Goal: Task Accomplishment & Management: Manage account settings

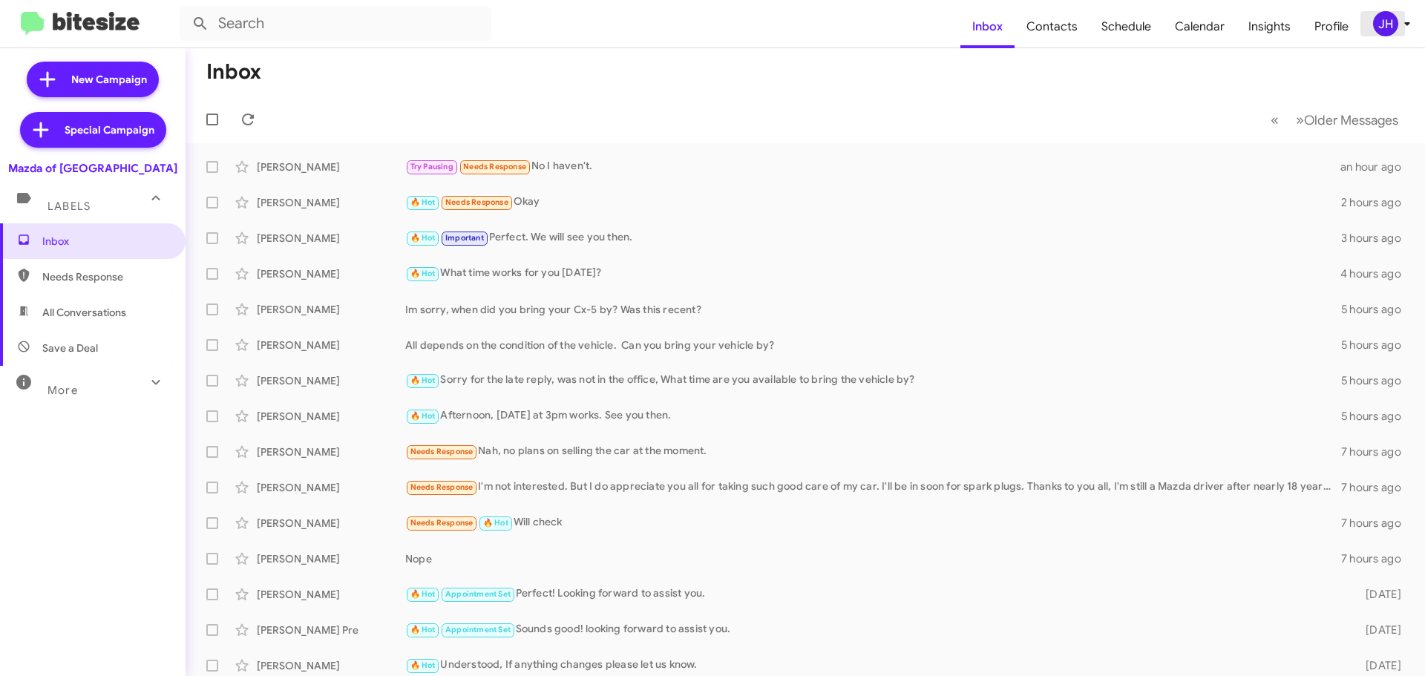
click at [1378, 31] on div "JH" at bounding box center [1385, 23] width 25 height 25
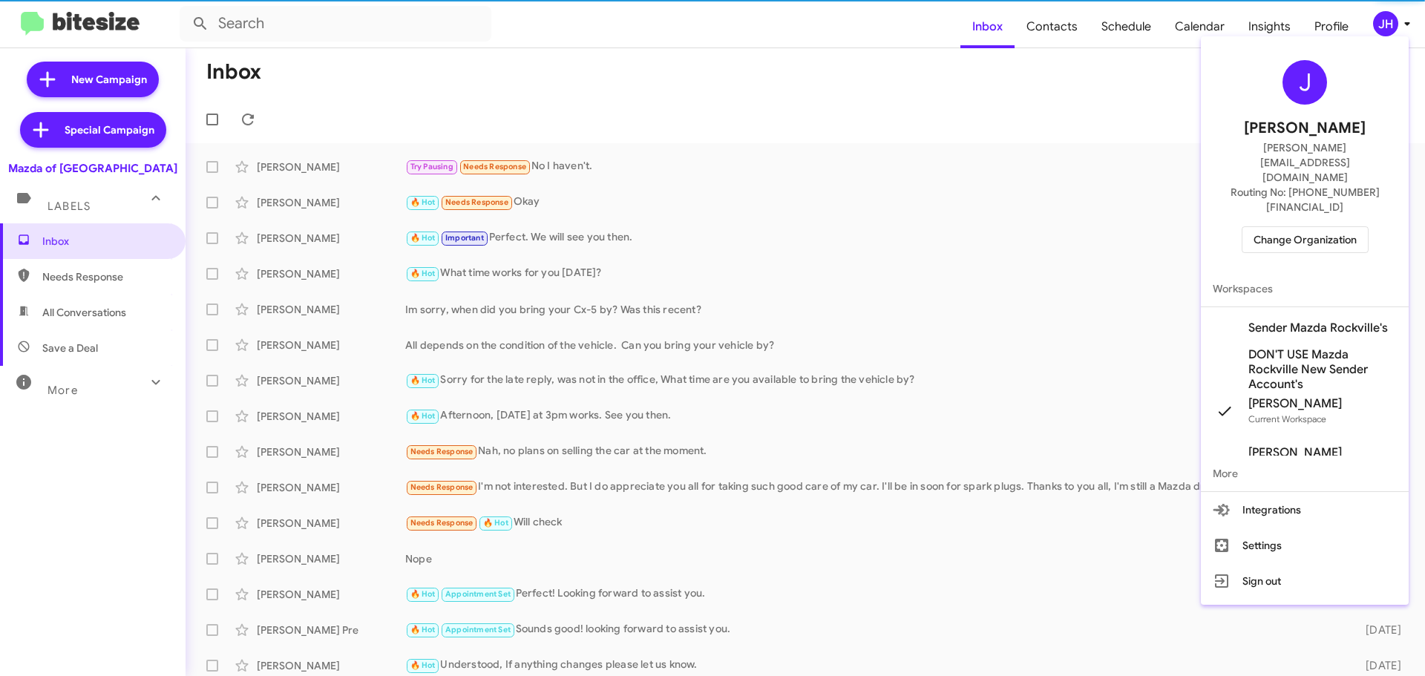
click at [1275, 227] on span "Change Organization" at bounding box center [1304, 239] width 103 height 25
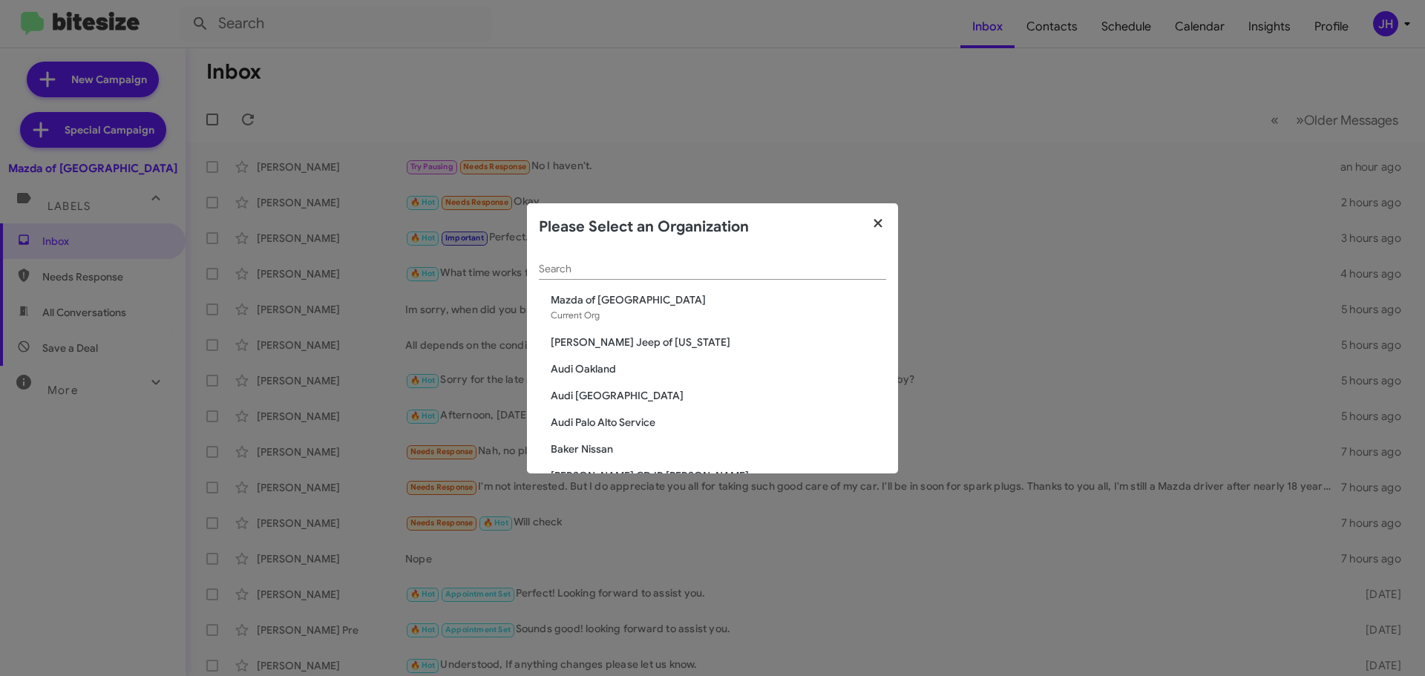
click at [873, 218] on icon "button" at bounding box center [878, 223] width 17 height 13
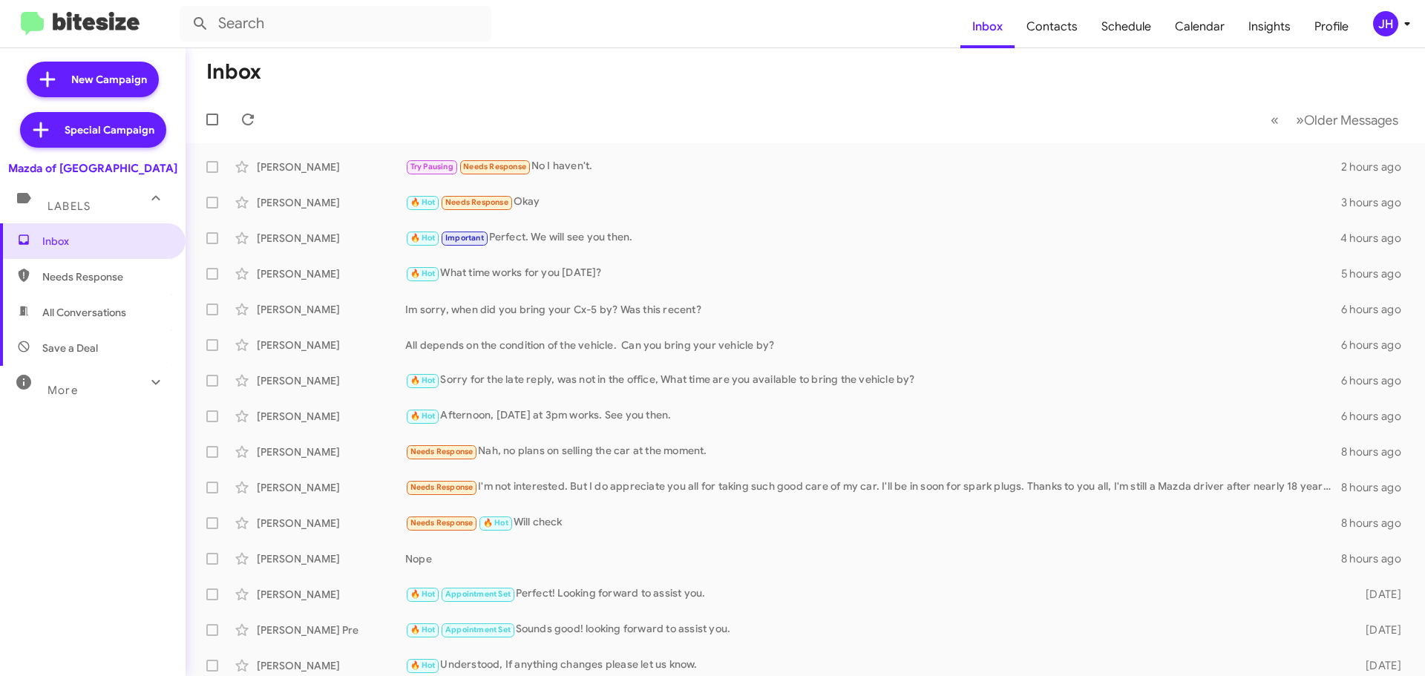
click at [1394, 30] on div "JH" at bounding box center [1385, 23] width 25 height 25
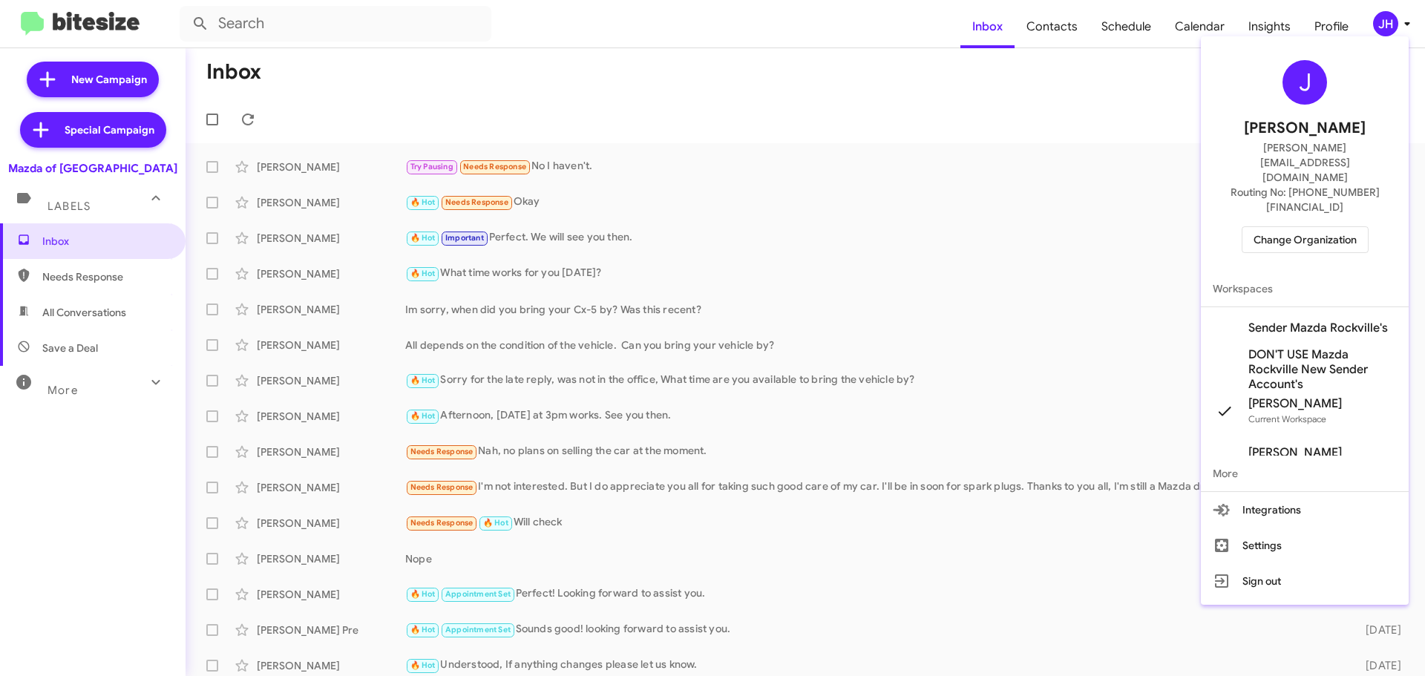
click at [1295, 227] on span "Change Organization" at bounding box center [1304, 239] width 103 height 25
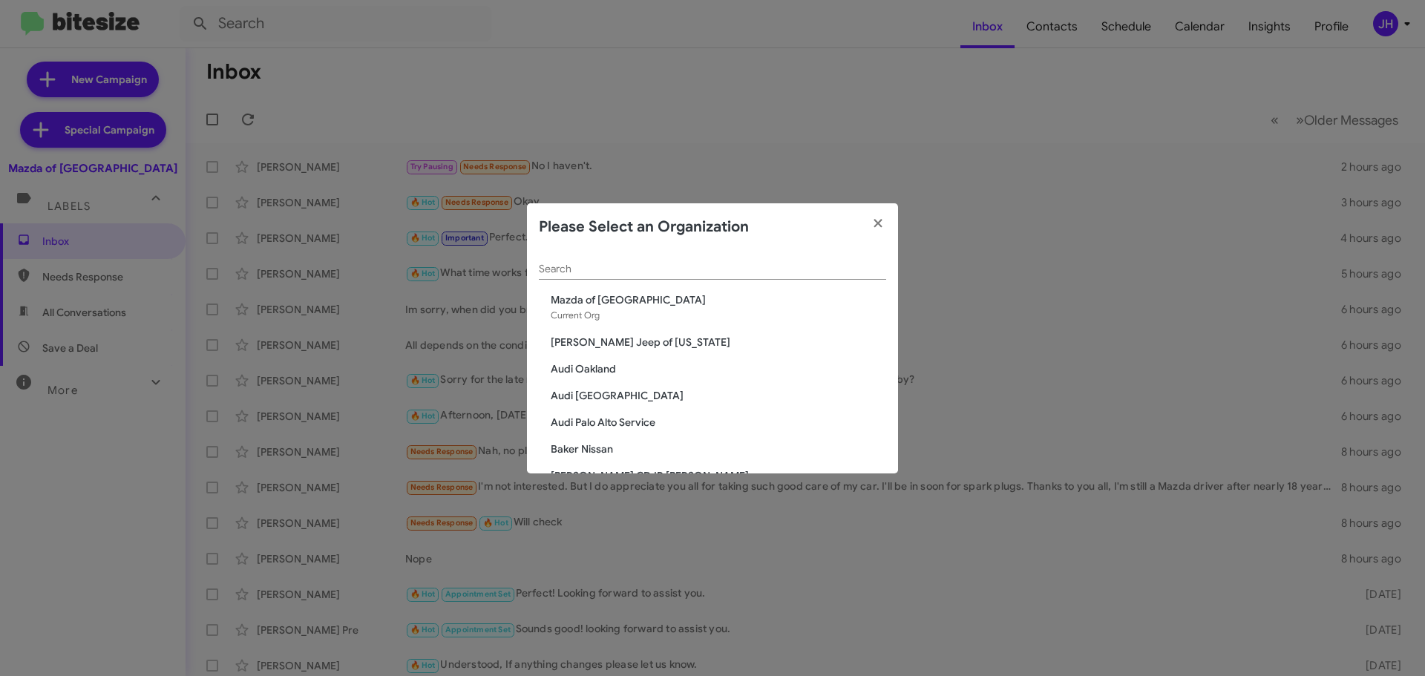
click at [608, 275] on input "Search" at bounding box center [712, 269] width 347 height 12
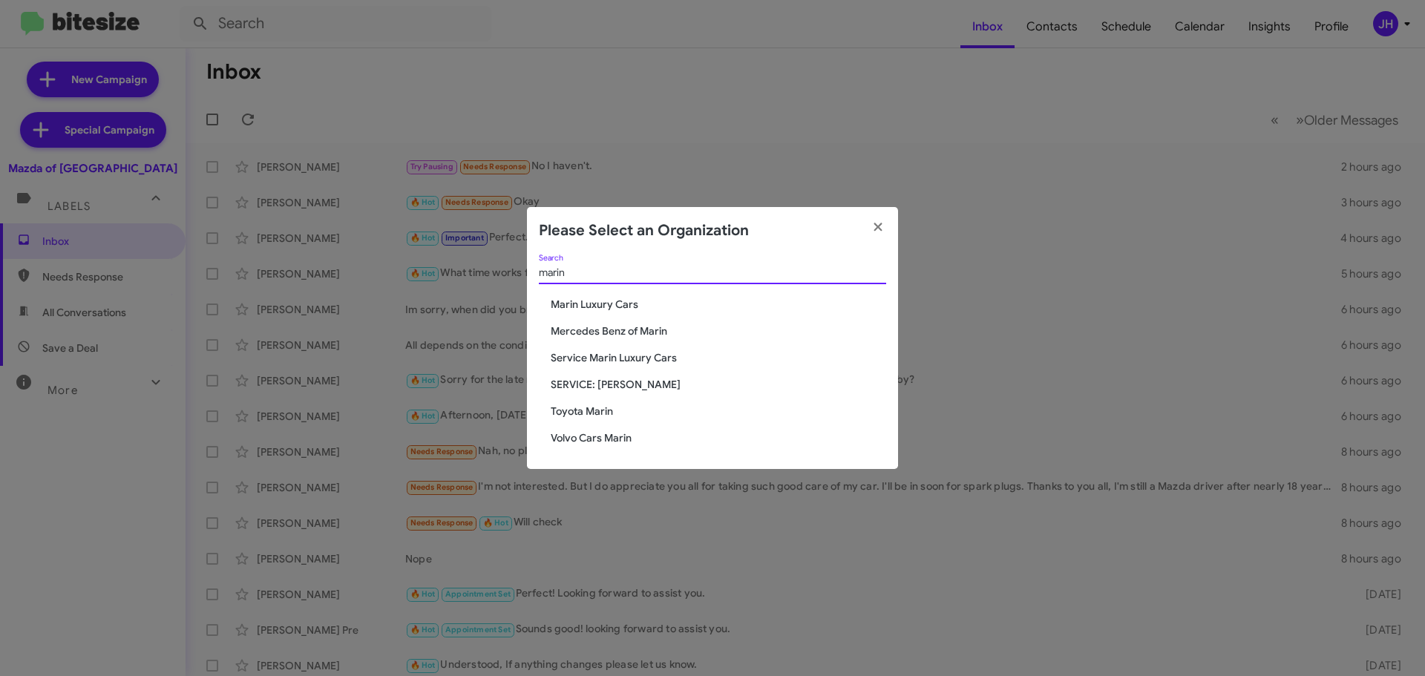
type input "marin"
click at [617, 356] on span "Service Marin Luxury Cars" at bounding box center [718, 357] width 335 height 15
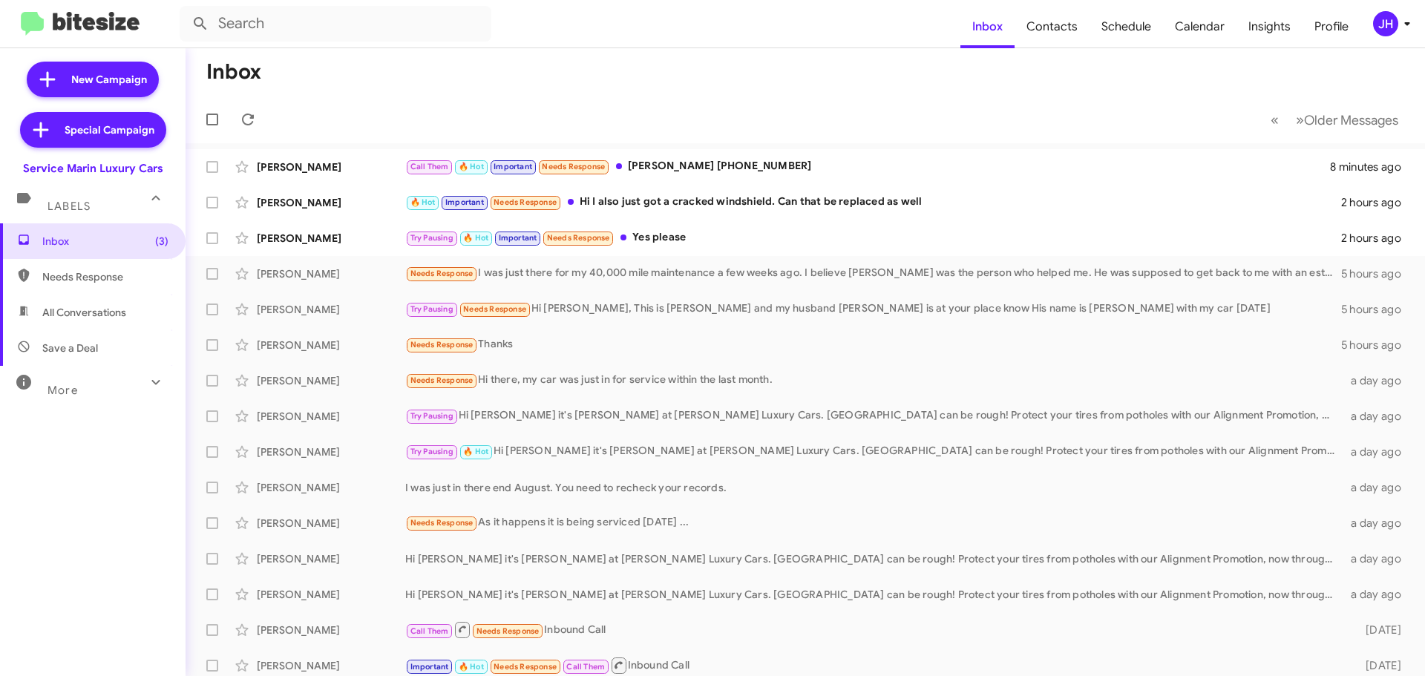
click at [92, 315] on span "All Conversations" at bounding box center [84, 312] width 84 height 15
type input "in:all-conversations"
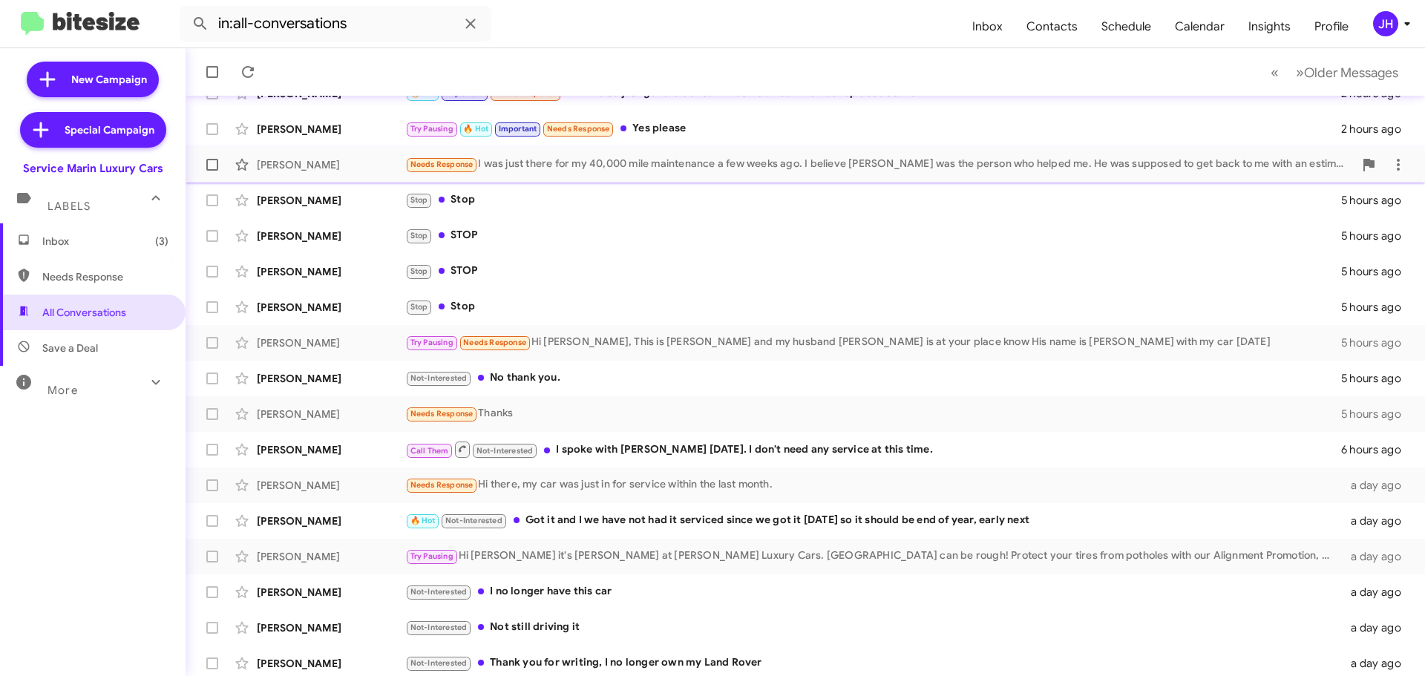
scroll to position [185, 0]
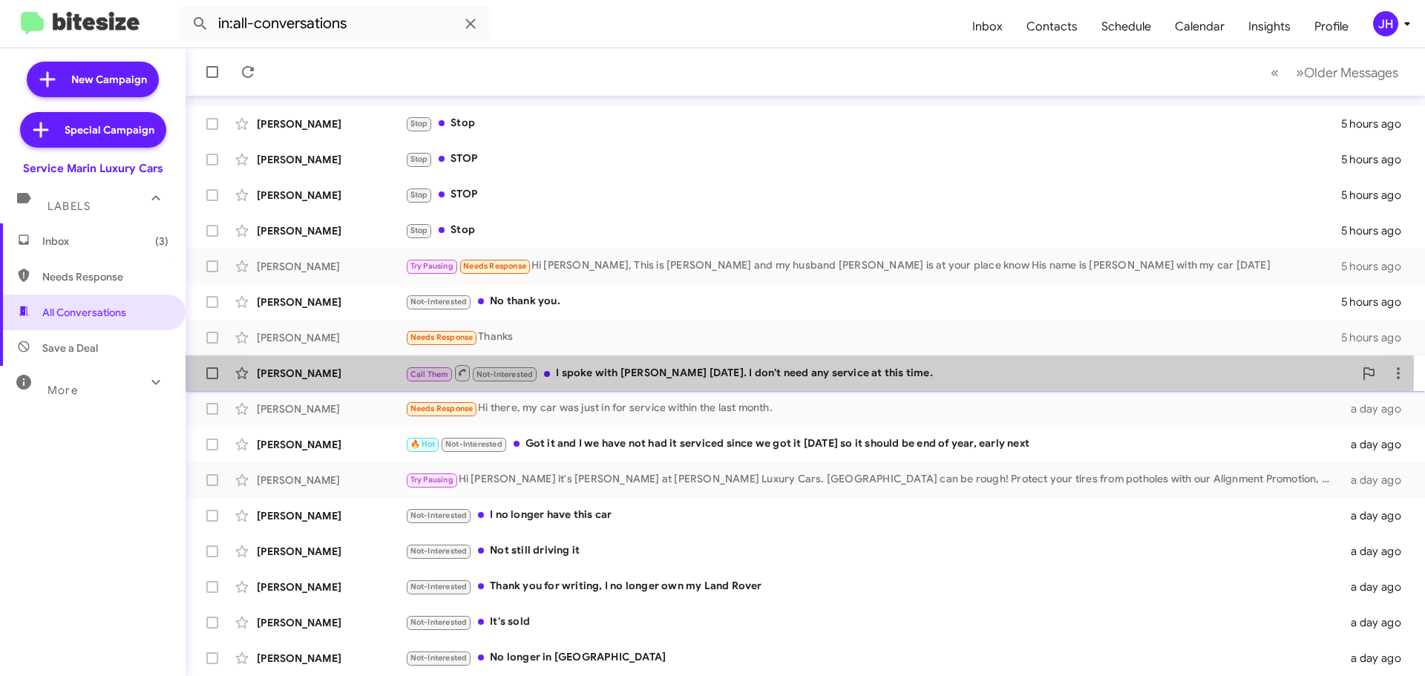
click at [736, 369] on div "Call Them Not-Interested I spoke with Mel yesterday. I don't need any service a…" at bounding box center [879, 373] width 948 height 19
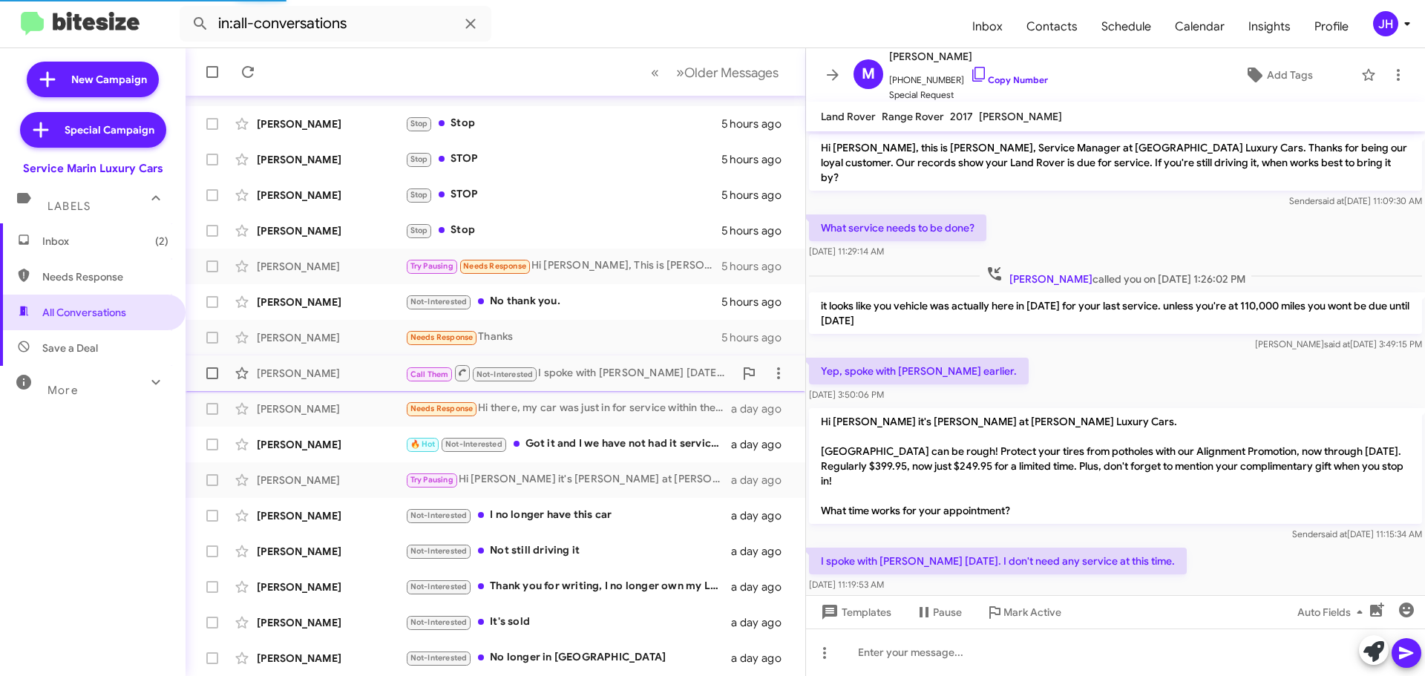
scroll to position [42, 0]
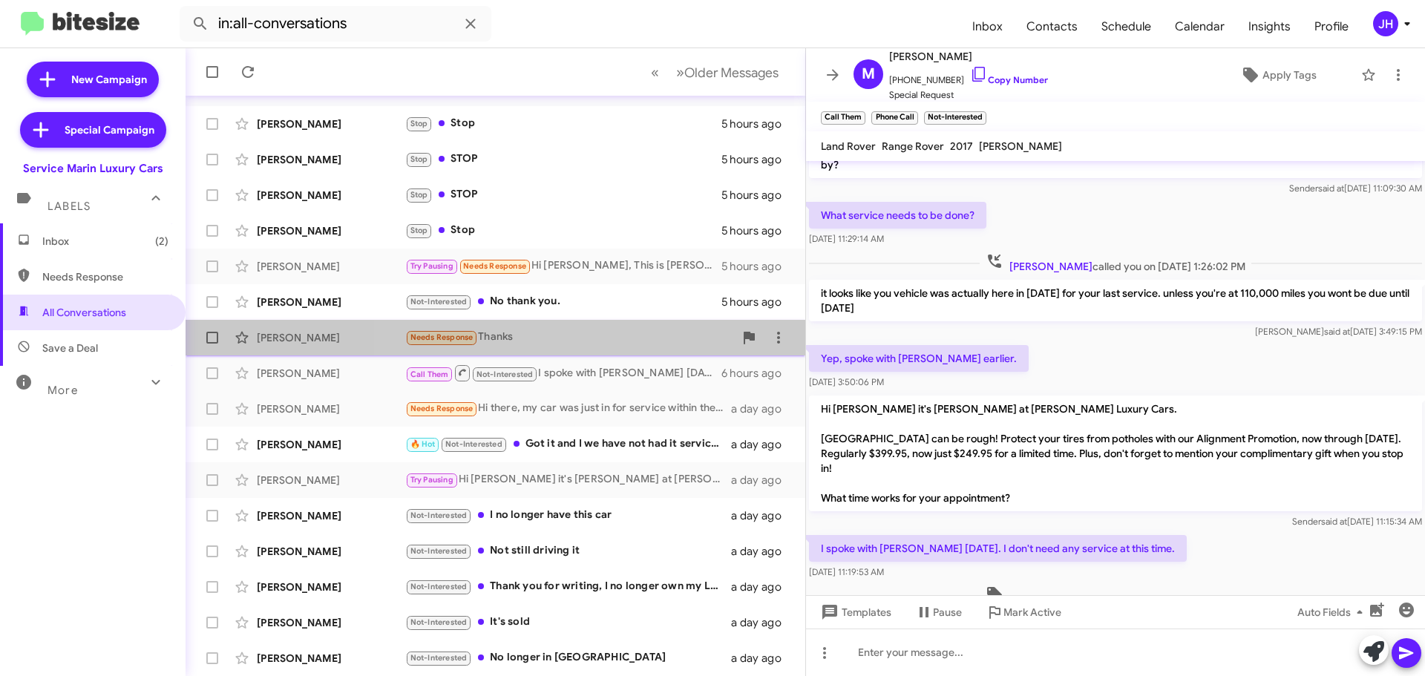
click at [603, 342] on div "Needs Response Thanks" at bounding box center [569, 337] width 329 height 17
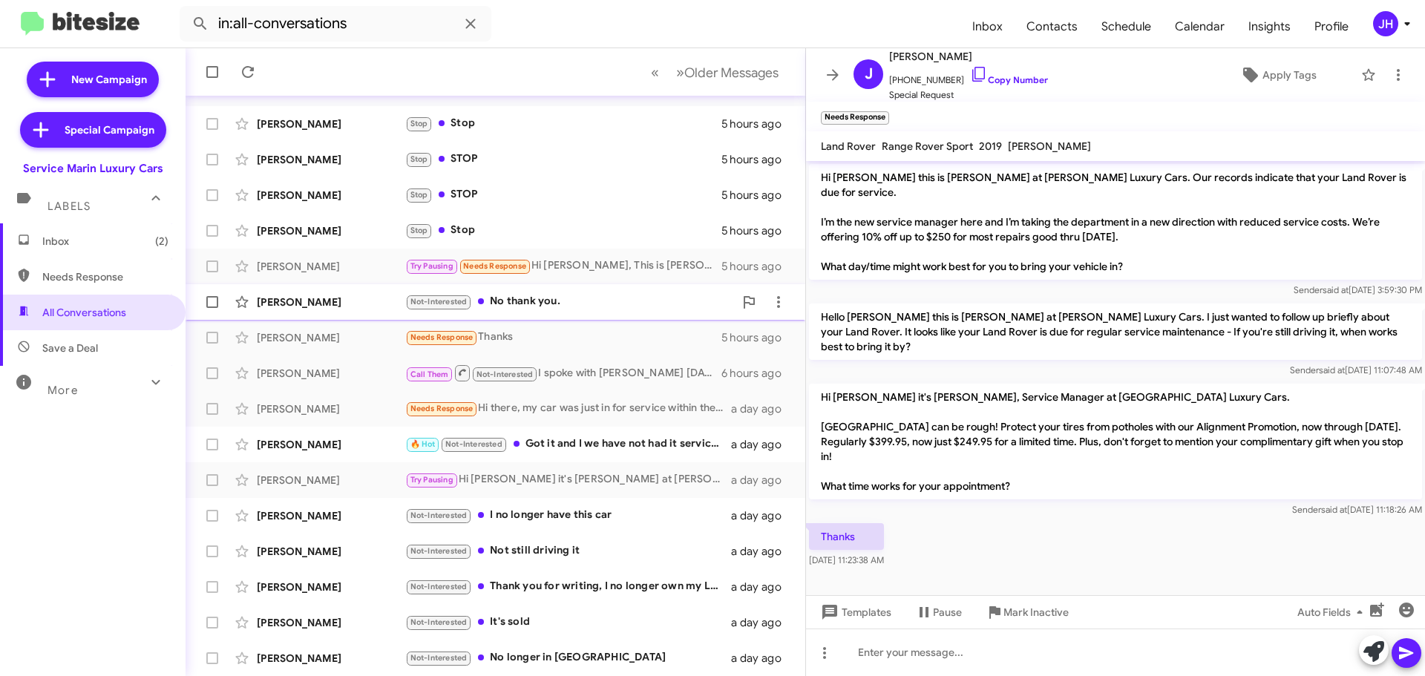
click at [606, 313] on div "Roger Freed Not-Interested No thank you. 5 hours ago" at bounding box center [495, 302] width 596 height 30
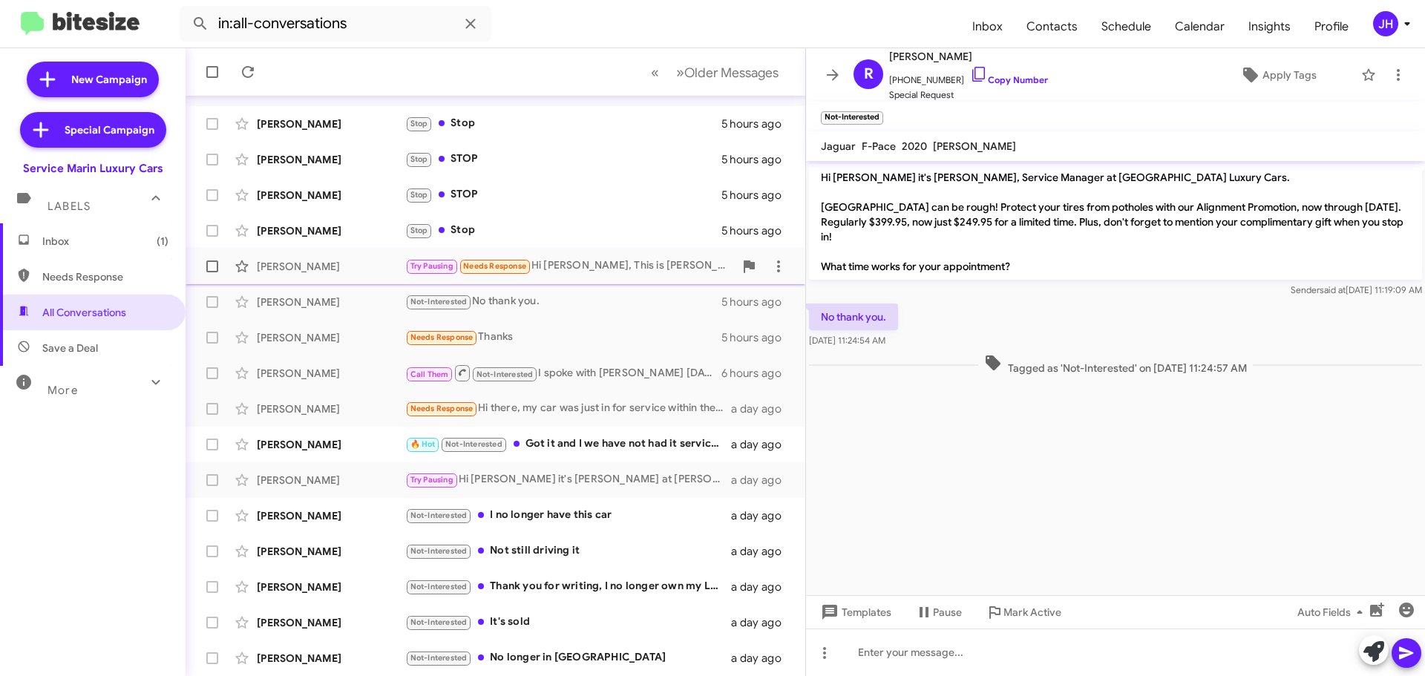
click at [582, 277] on div "Nancy Mckerrow Try Pausing Needs Response Hi Yordano, This is Nancy and my husb…" at bounding box center [495, 267] width 596 height 30
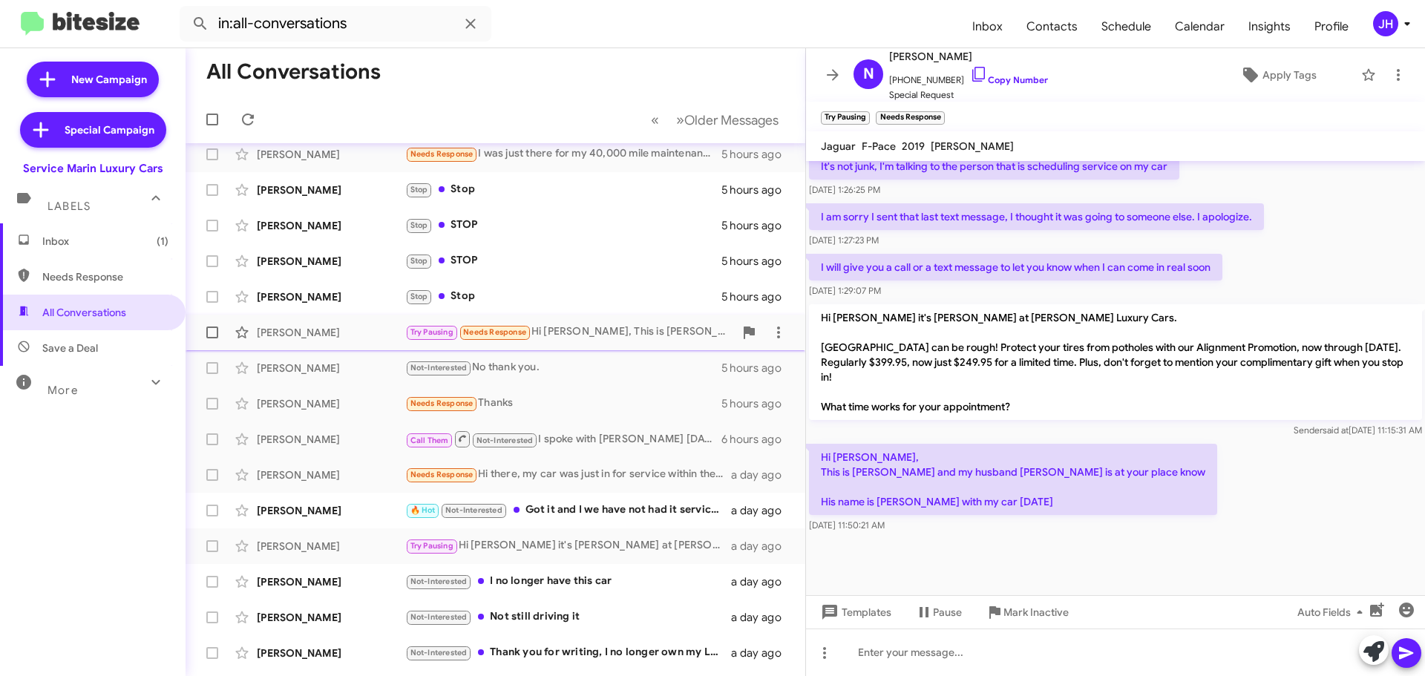
scroll to position [111, 0]
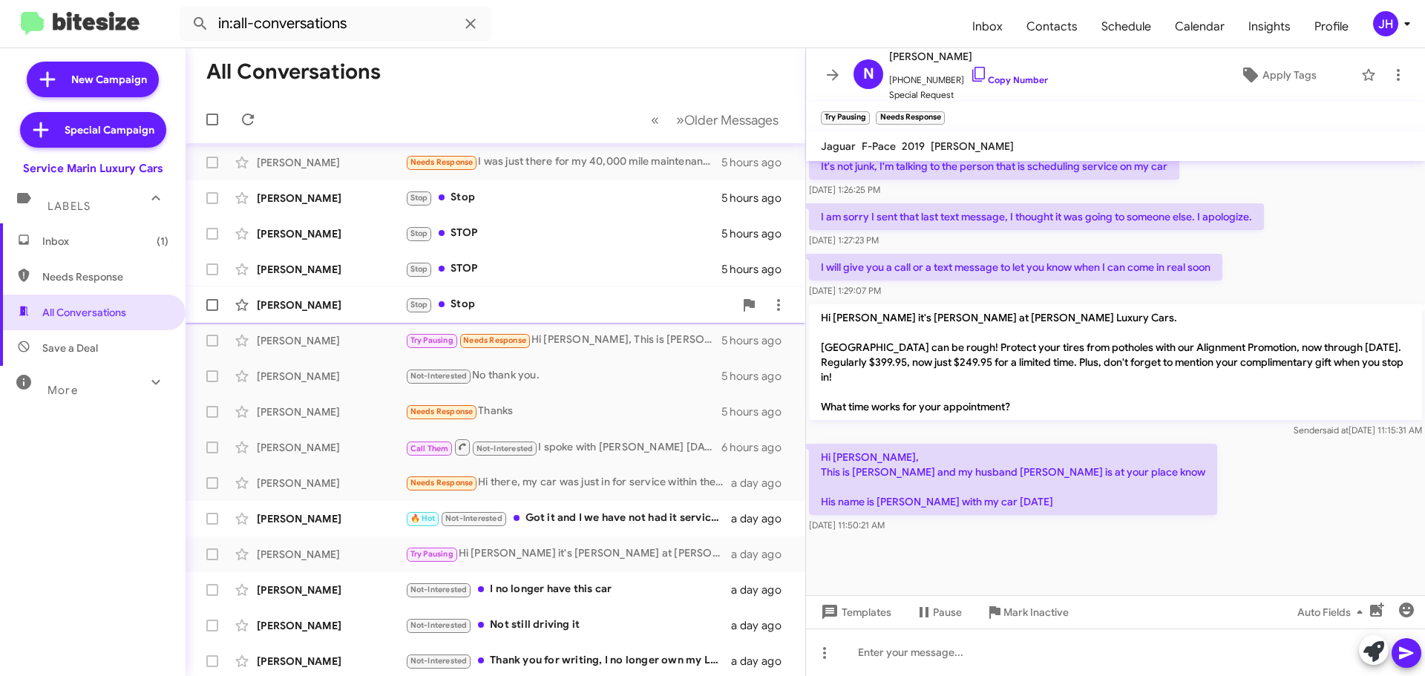
click at [564, 300] on div "Stop Stop" at bounding box center [569, 304] width 329 height 17
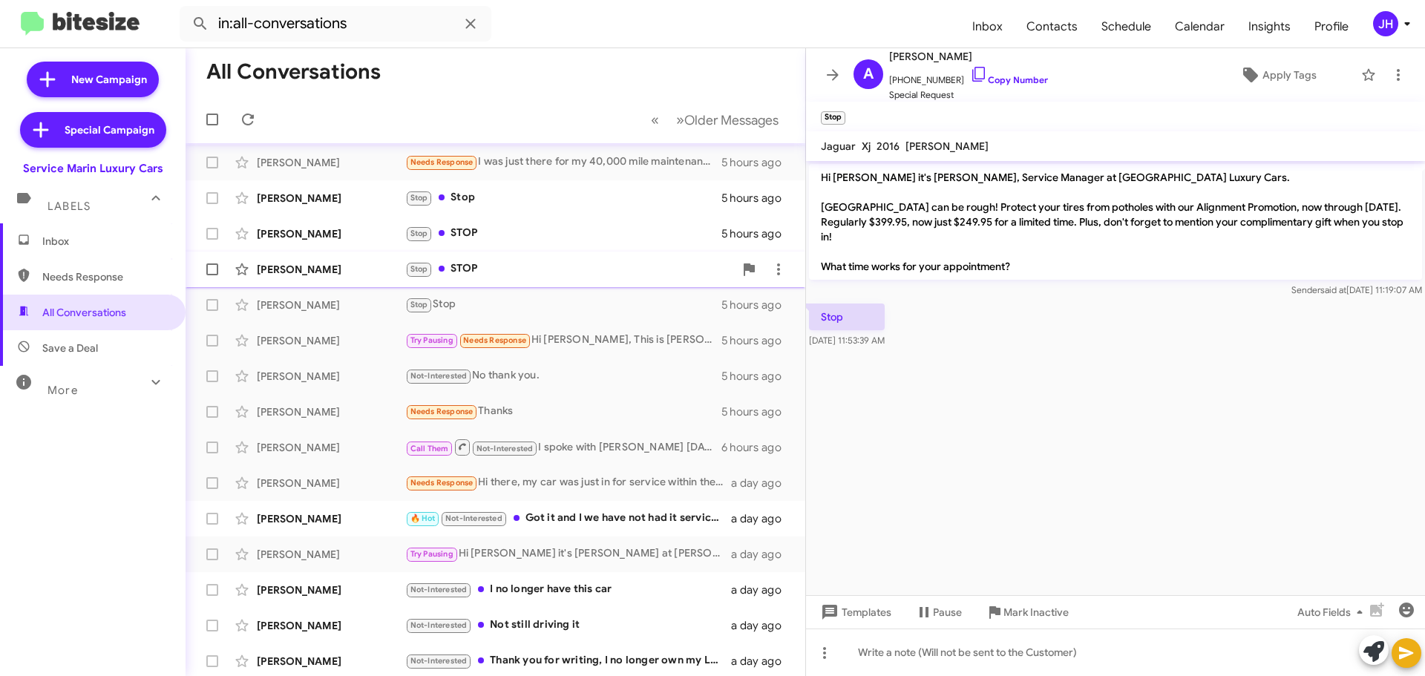
click at [569, 280] on div "Carmen Steil Stop STOP 5 hours ago" at bounding box center [495, 269] width 596 height 30
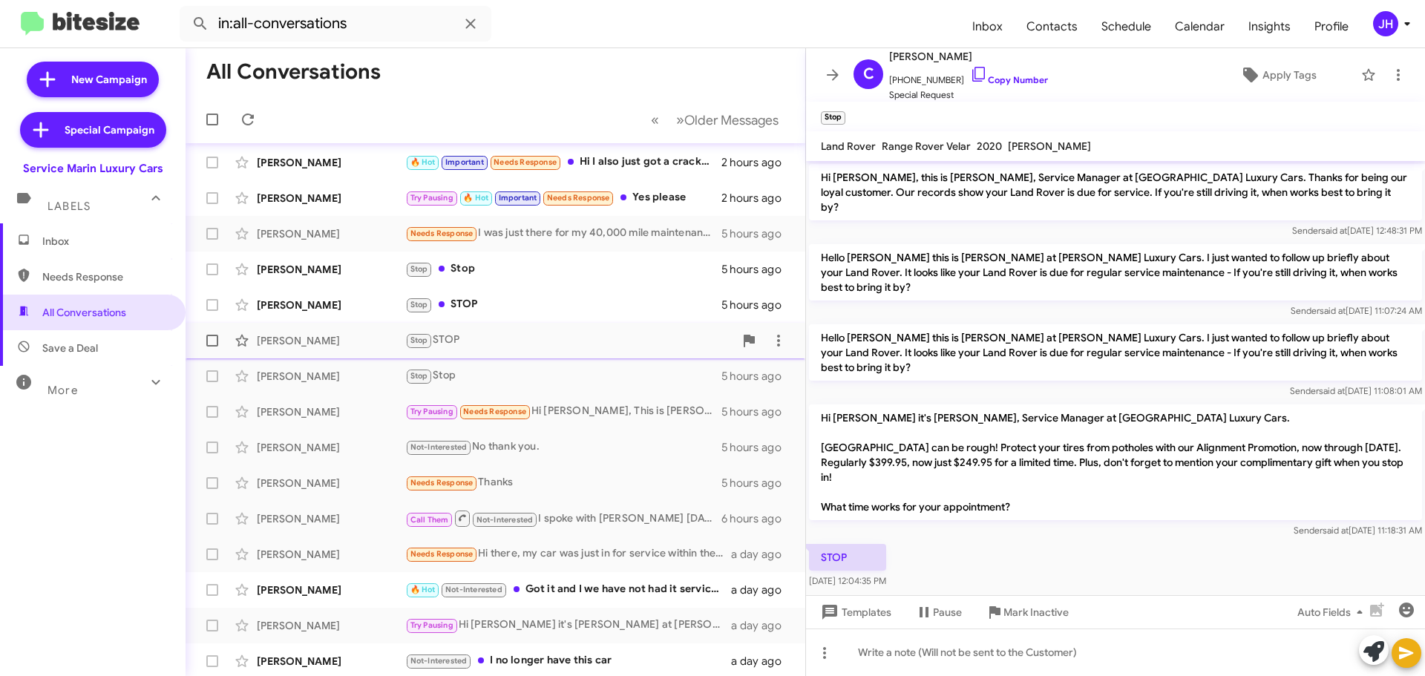
scroll to position [37, 0]
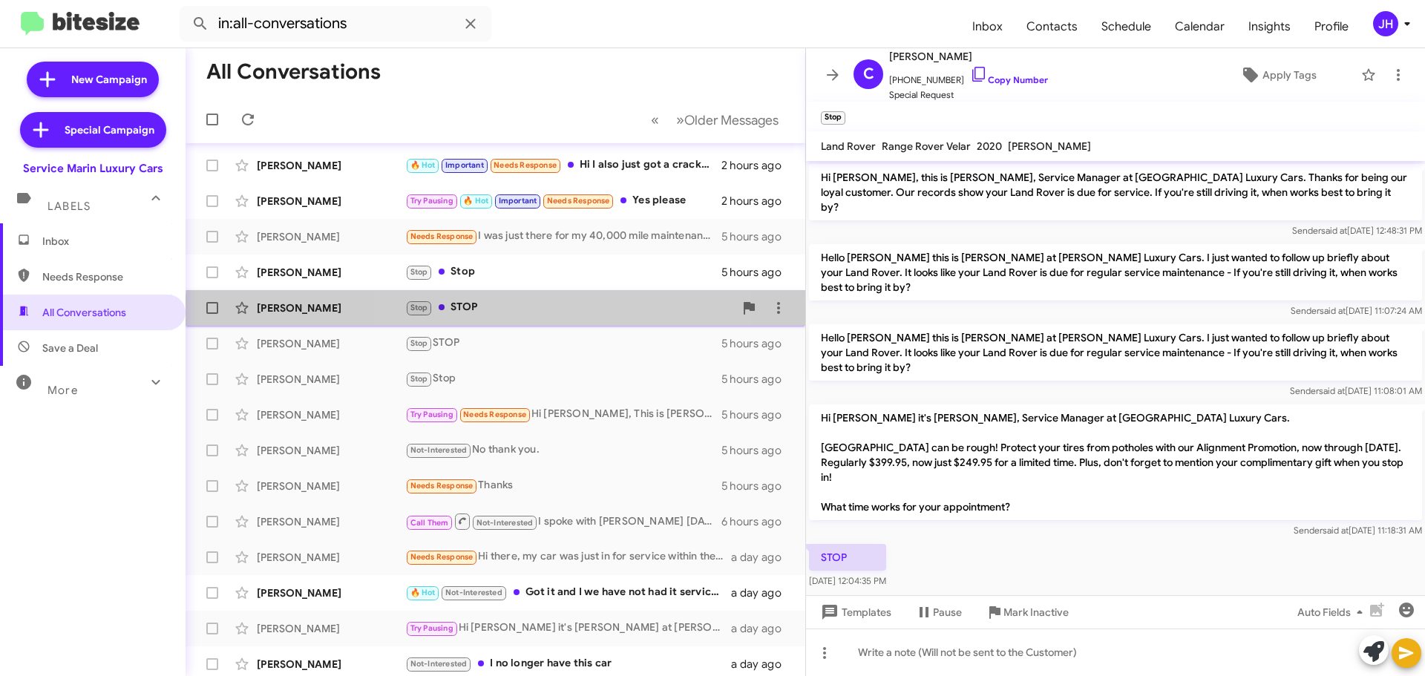
click at [545, 318] on div "Tanya Caravelli Stop STOP 5 hours ago" at bounding box center [495, 308] width 596 height 30
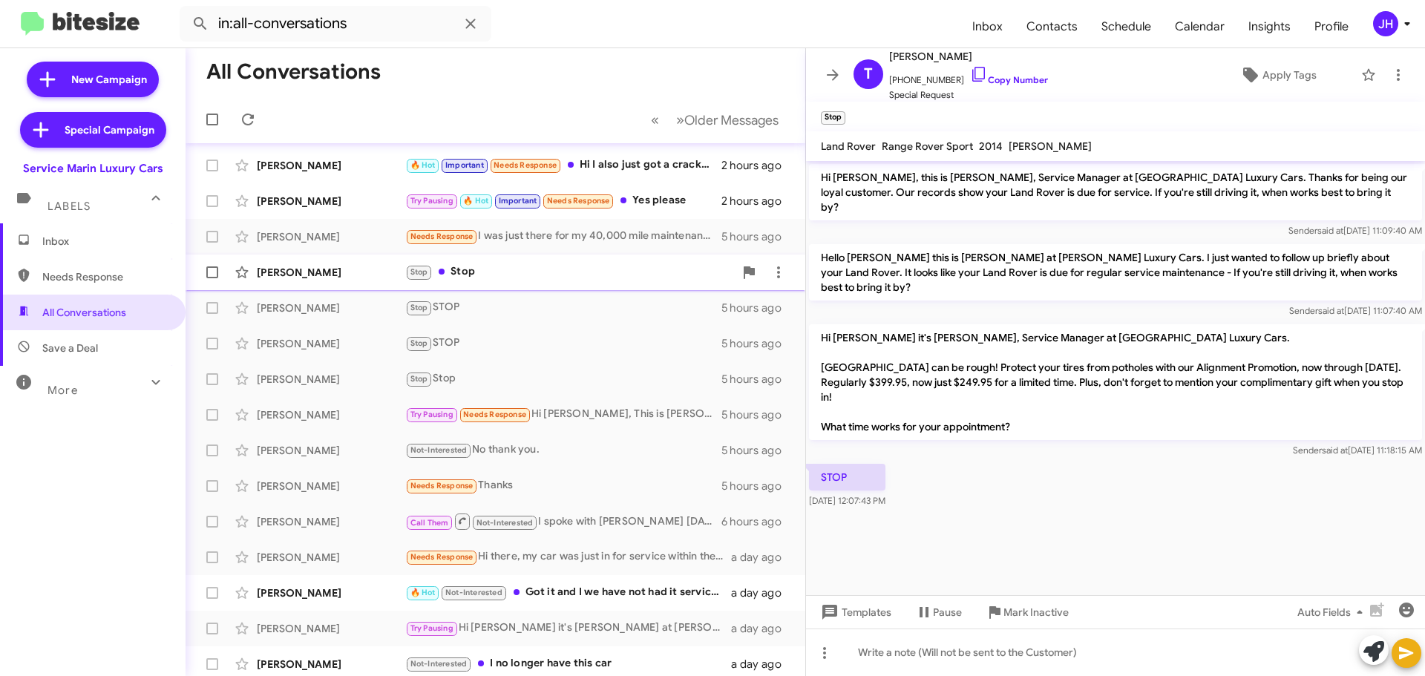
click at [545, 279] on div "Stop Stop" at bounding box center [569, 271] width 329 height 17
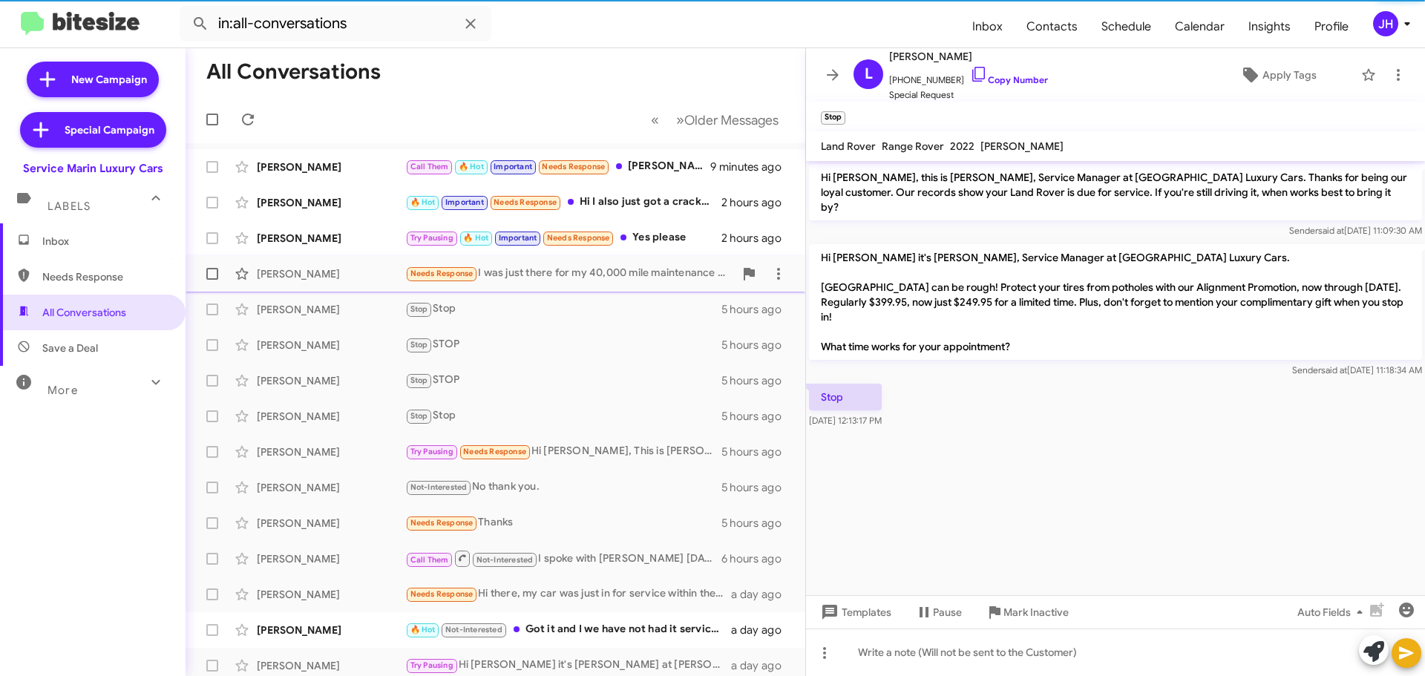
click at [545, 284] on div "Angela Hatcher Needs Response I was just there for my 40,000 mile maintenance a…" at bounding box center [495, 274] width 596 height 30
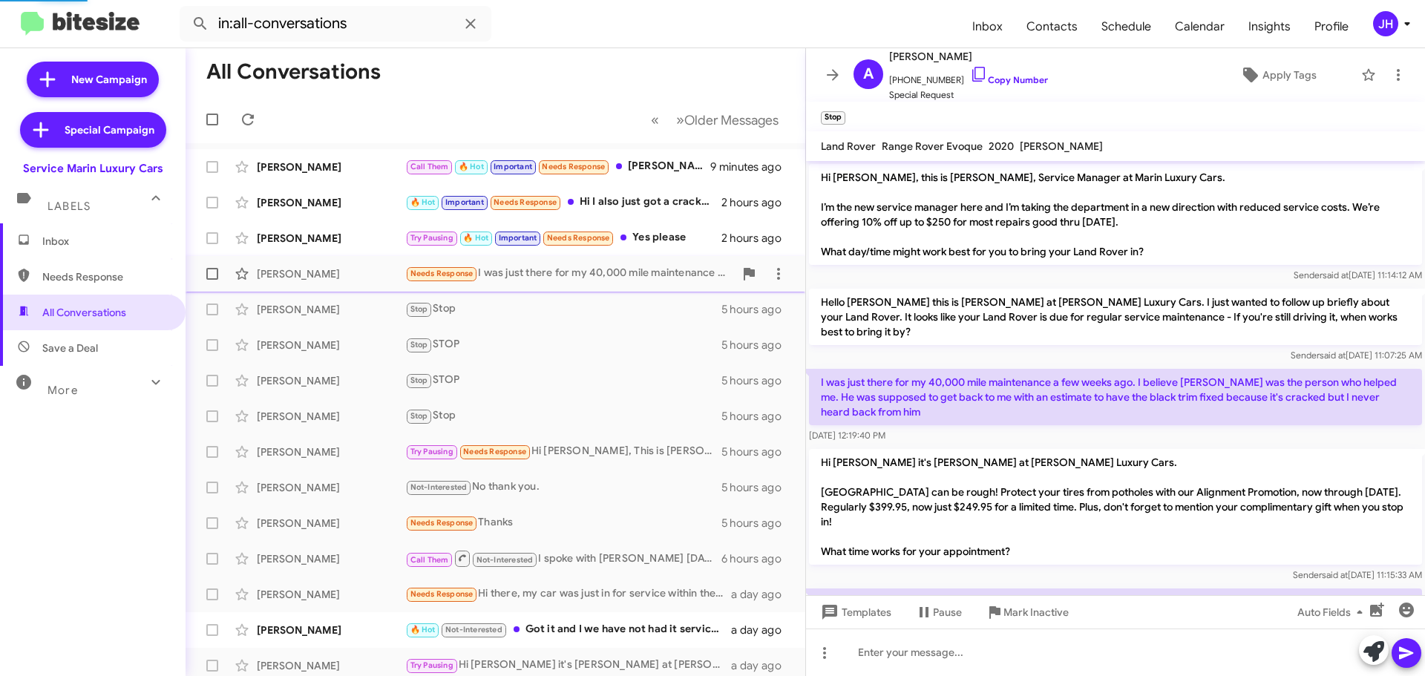
scroll to position [74, 0]
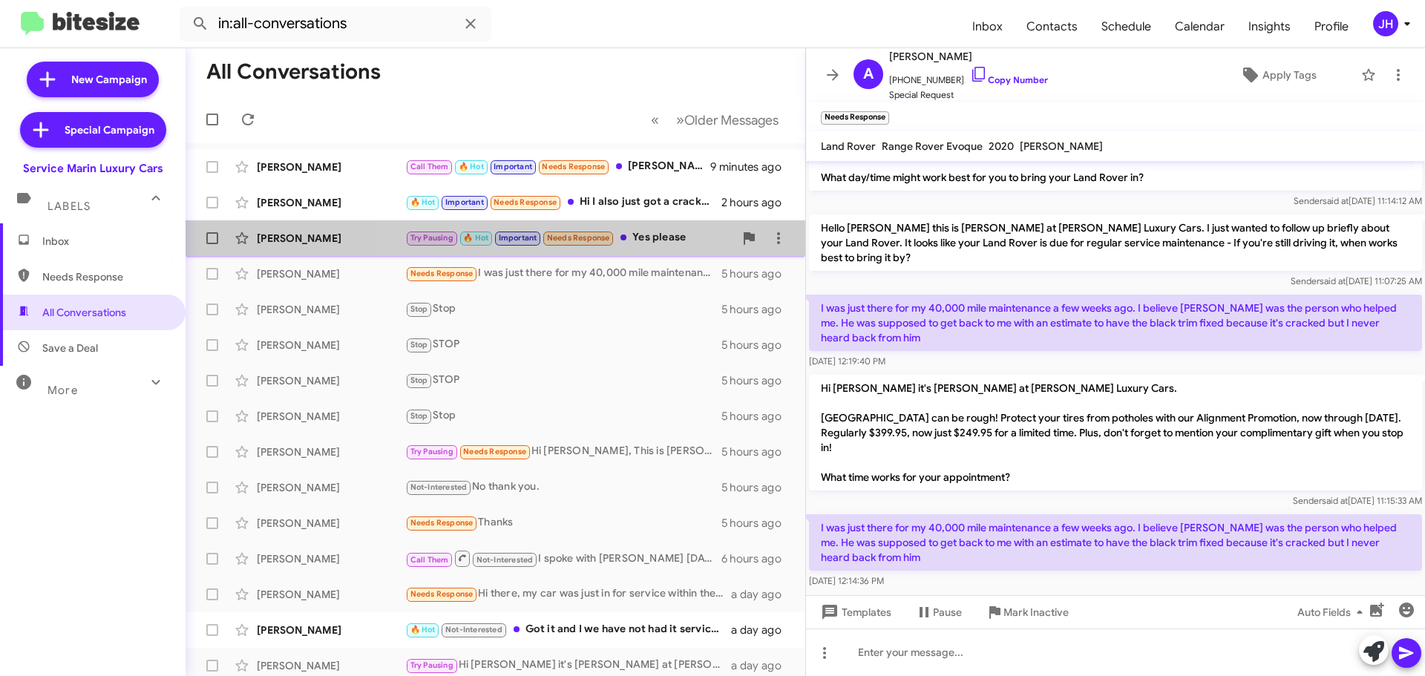
click at [636, 245] on div "Try Pausing 🔥 Hot Important Needs Response Yes please" at bounding box center [569, 237] width 329 height 17
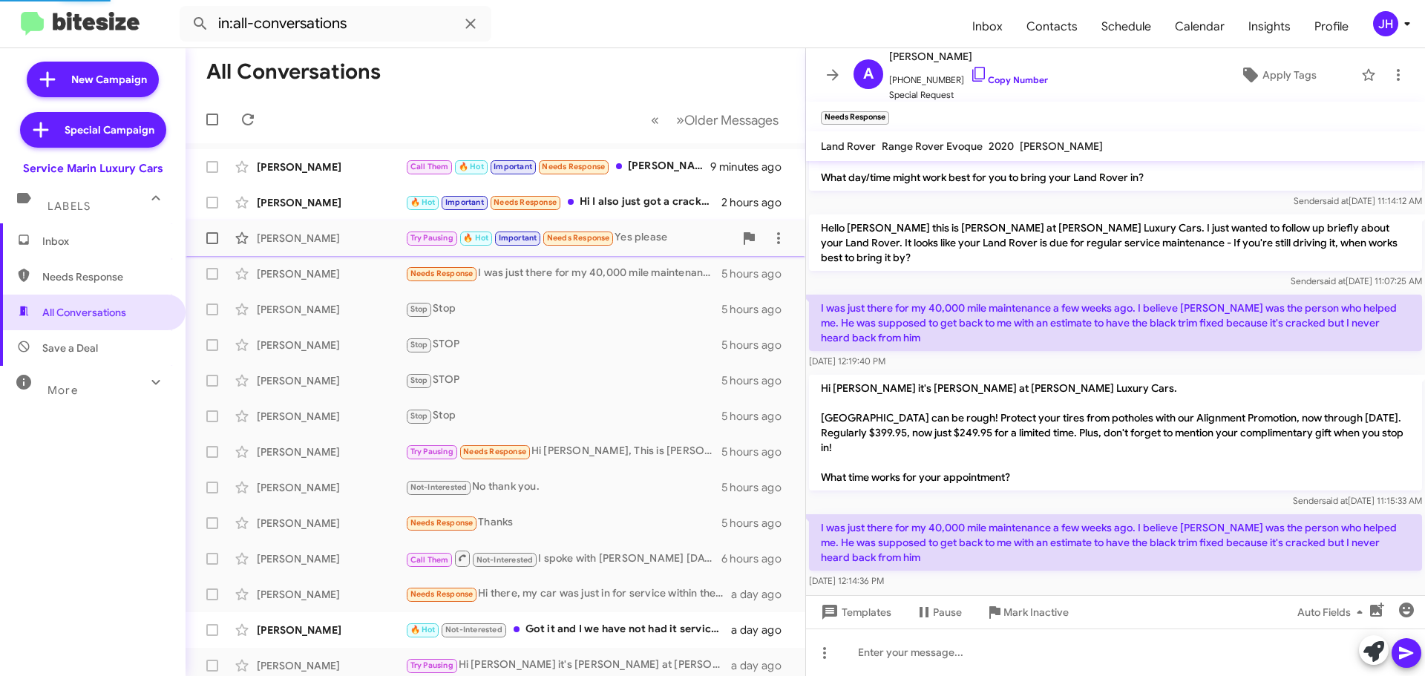
scroll to position [280, 0]
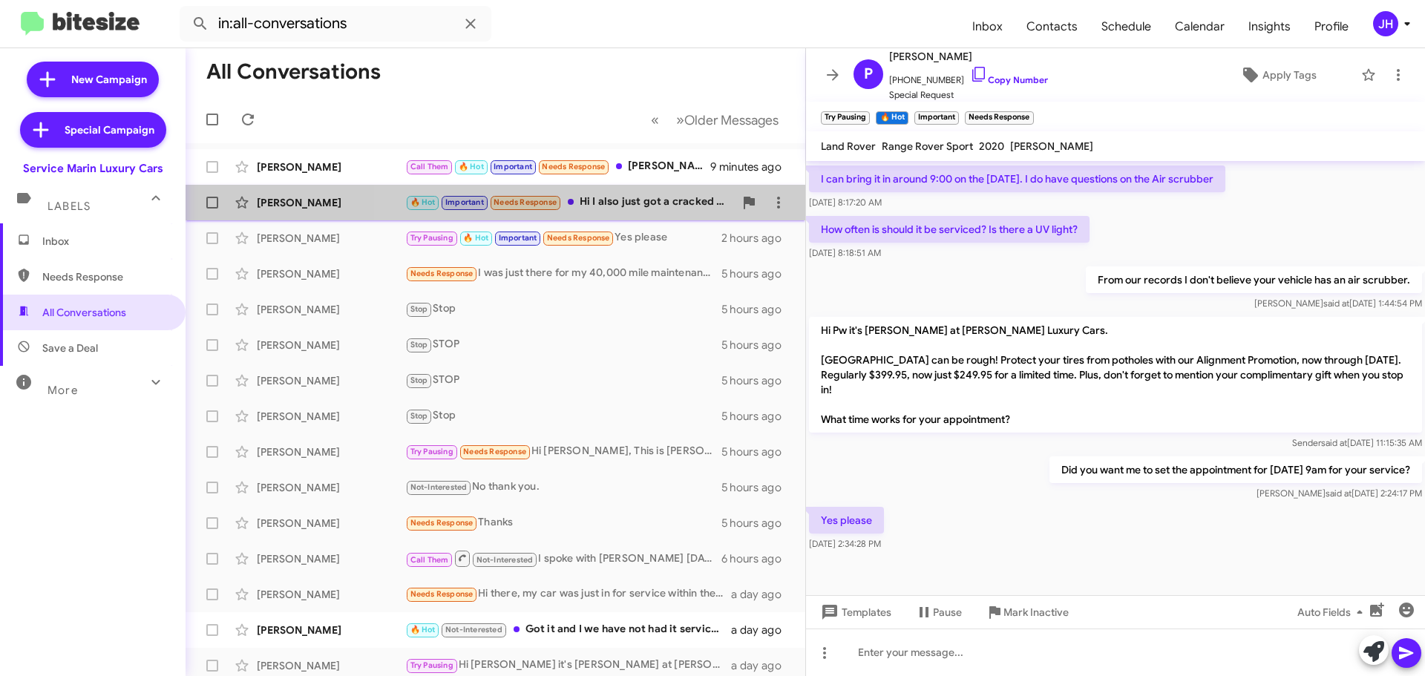
click at [668, 211] on div "Scott Zhu 🔥 Hot Important Needs Response Hi I also just got a cracked windshiel…" at bounding box center [495, 203] width 596 height 30
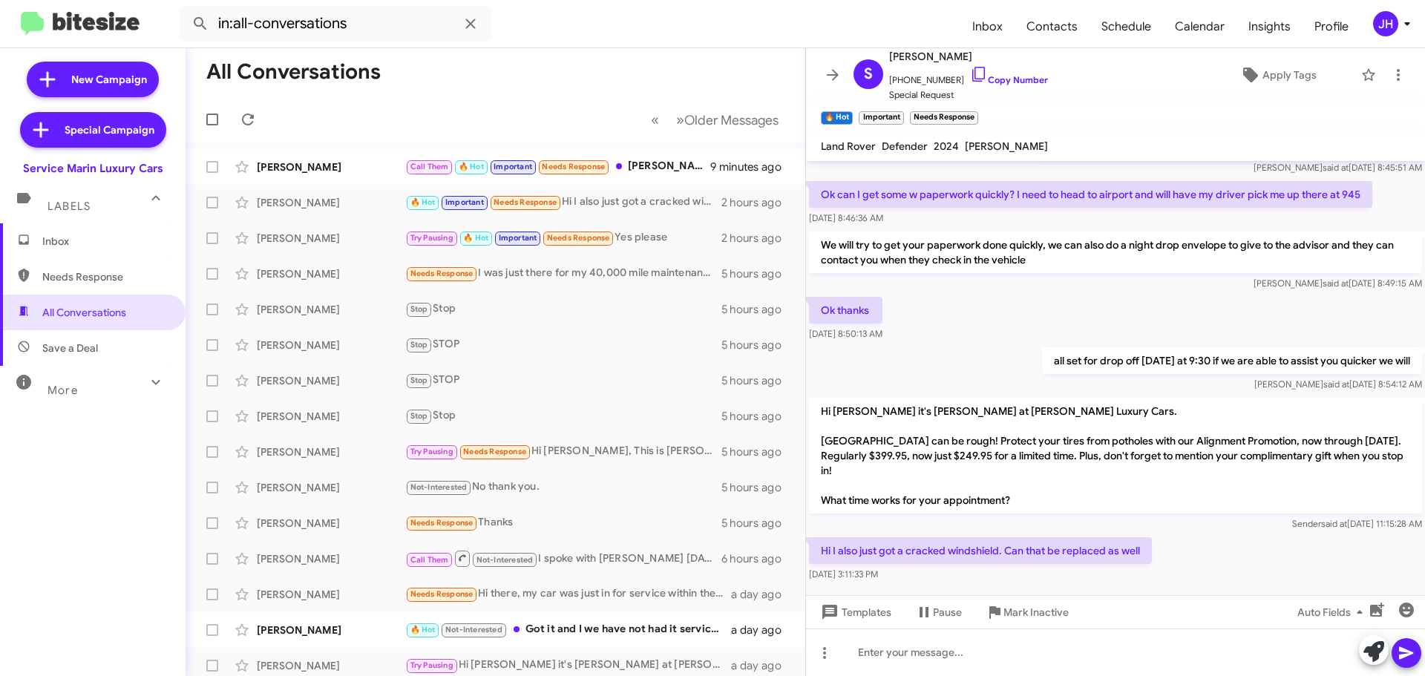
scroll to position [527, 0]
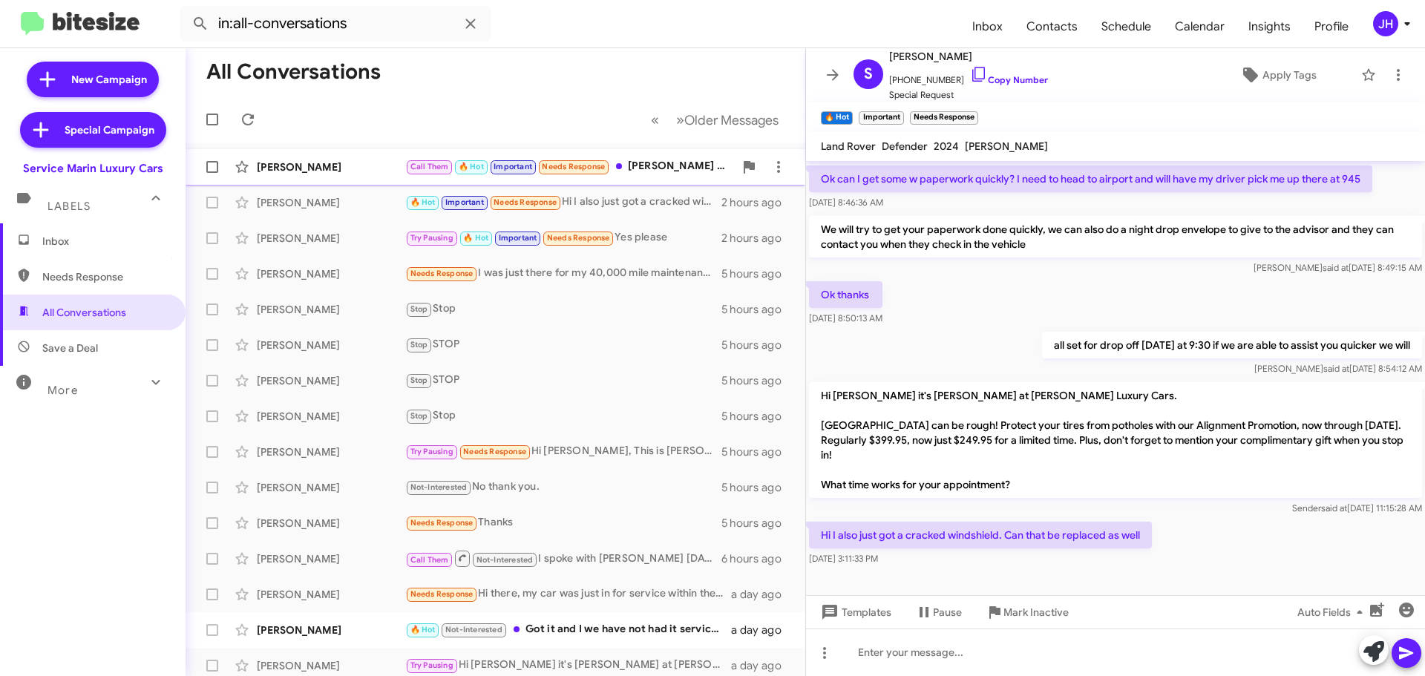
click at [658, 181] on div "Bridget Dolan Call Them 🔥 Hot Important Needs Response Bridget Dolan 415-505-52…" at bounding box center [495, 167] width 596 height 30
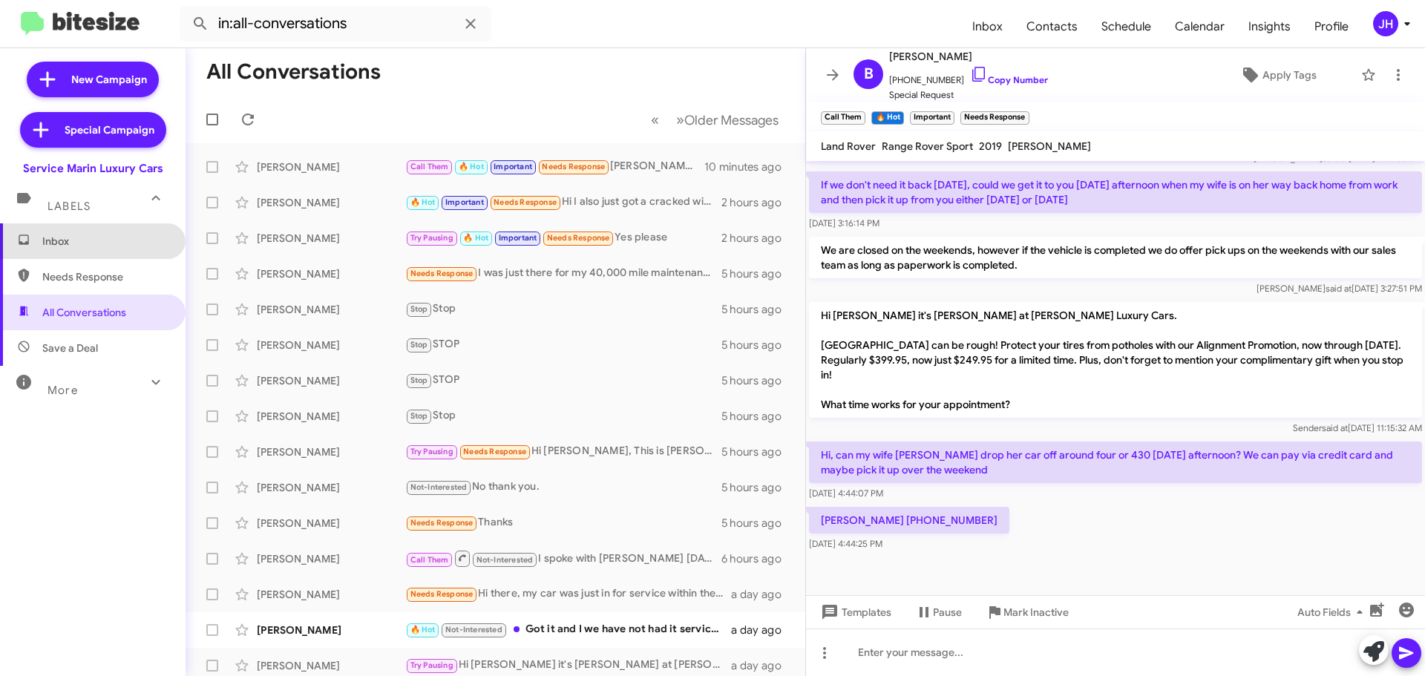
click at [124, 237] on span "Inbox" at bounding box center [105, 241] width 126 height 15
